Goal: Check status

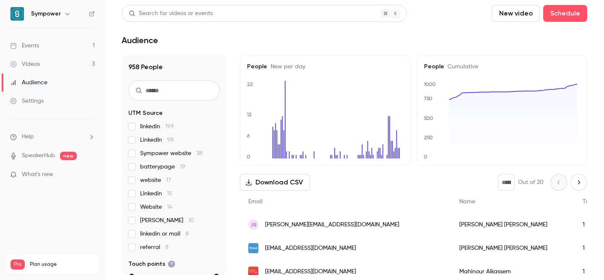
click at [72, 42] on link "Events 1" at bounding box center [52, 46] width 105 height 18
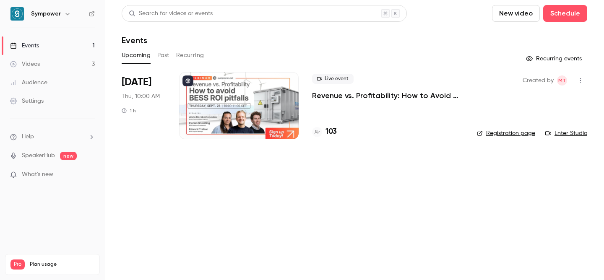
click at [357, 95] on p "Revenue vs. Profitability: How to Avoid [PERSON_NAME] ROI Pitfalls" at bounding box center [388, 96] width 152 height 10
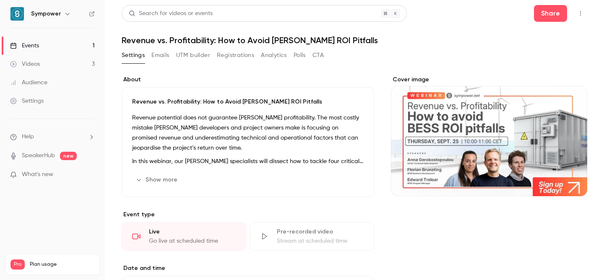
click at [244, 52] on button "Registrations" at bounding box center [235, 55] width 37 height 13
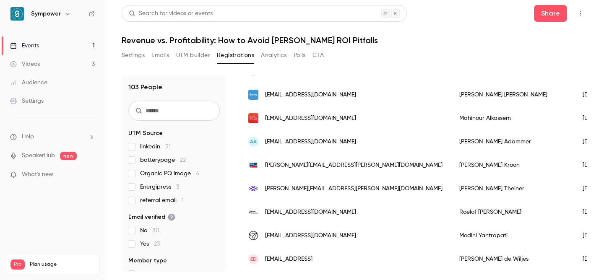
scroll to position [117, 0]
